Goal: Navigation & Orientation: Find specific page/section

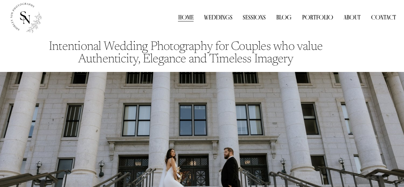
click at [379, 15] on link "Contact" at bounding box center [383, 17] width 25 height 9
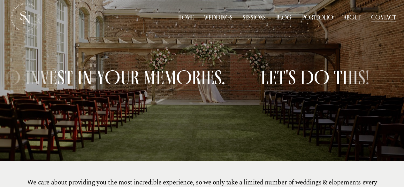
click at [223, 29] on div "Home Weddings Sessions Blog Portfolio Weddings" at bounding box center [202, 17] width 388 height 34
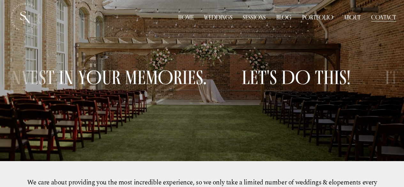
click at [344, 14] on link "About" at bounding box center [352, 17] width 17 height 9
